Goal: Information Seeking & Learning: Learn about a topic

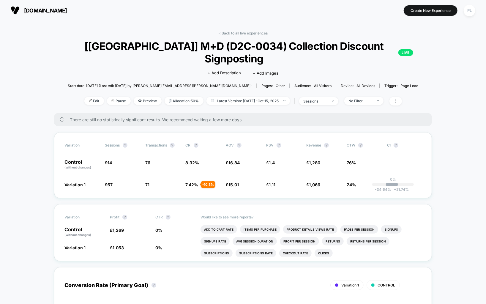
click at [61, 10] on span "[DOMAIN_NAME]" at bounding box center [45, 10] width 43 height 6
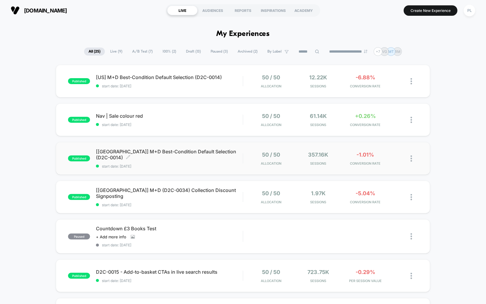
click at [129, 156] on span "[[GEOGRAPHIC_DATA]] M+D Best-Condition Default Selection (D2C-0014) Click to ed…" at bounding box center [169, 154] width 147 height 12
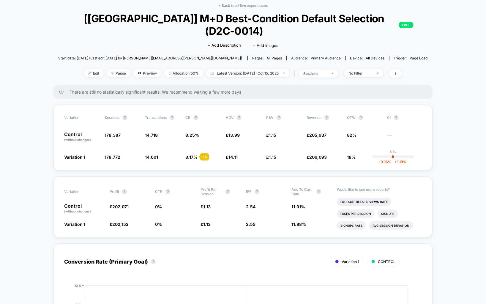
scroll to position [2, 0]
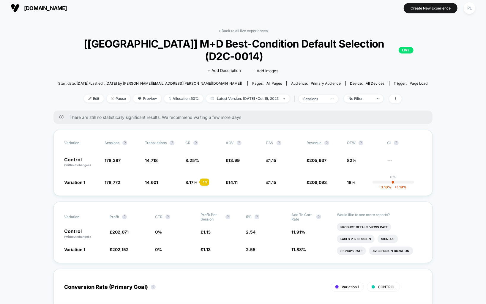
click at [67, 5] on span "[DOMAIN_NAME]" at bounding box center [45, 8] width 43 height 6
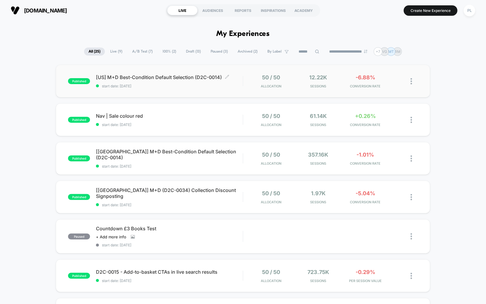
click at [162, 80] on span "[US] M+D Best-Condition Default Selection (D2C-0014) Click to edit experience d…" at bounding box center [169, 77] width 147 height 6
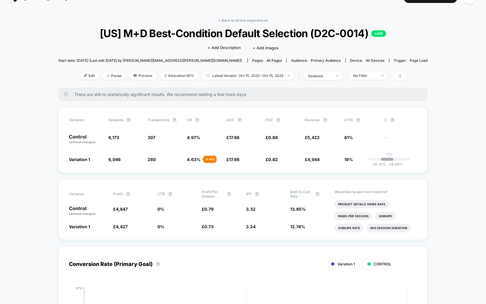
scroll to position [21, 0]
